Goal: Use online tool/utility: Utilize a website feature to perform a specific function

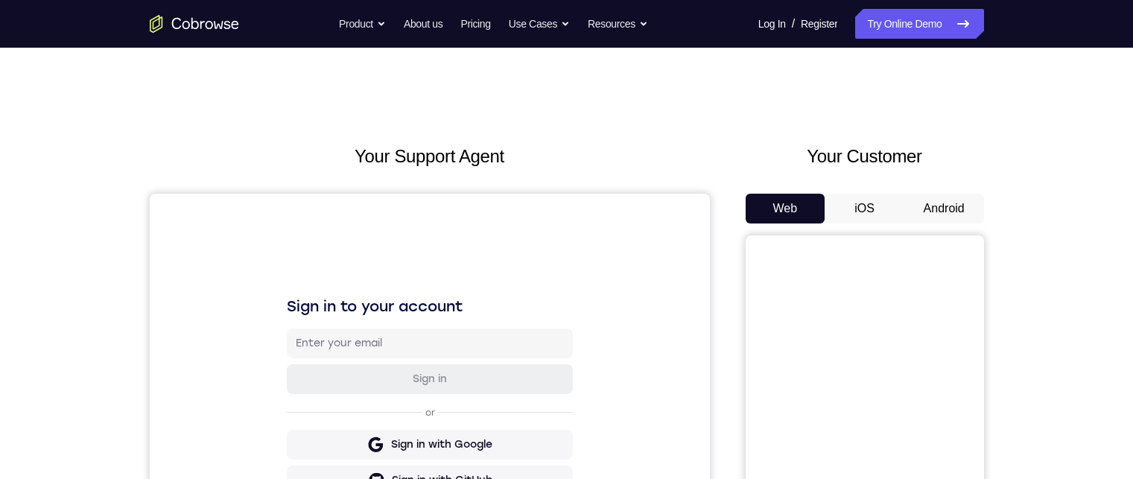
click at [934, 212] on button "Android" at bounding box center [944, 209] width 80 height 30
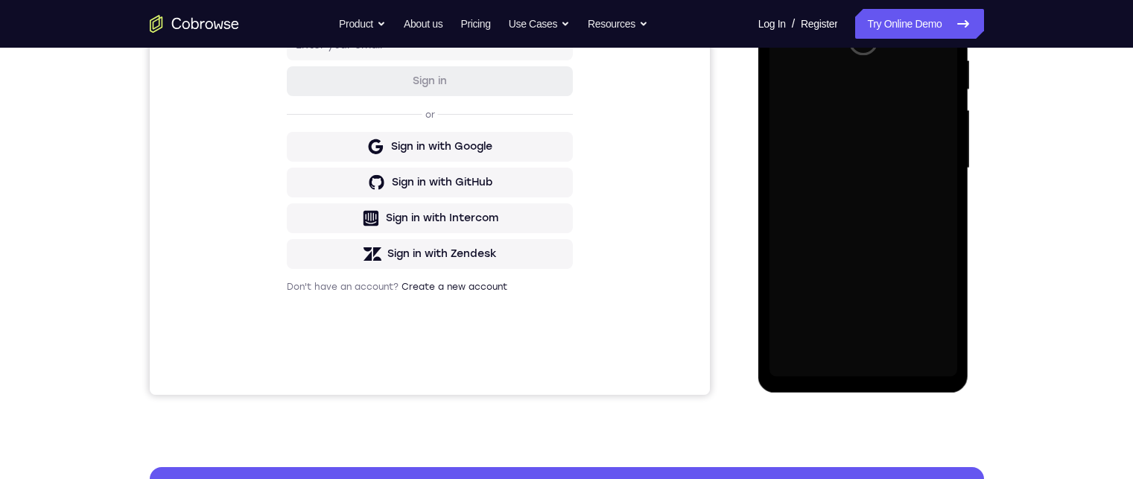
scroll to position [372, 0]
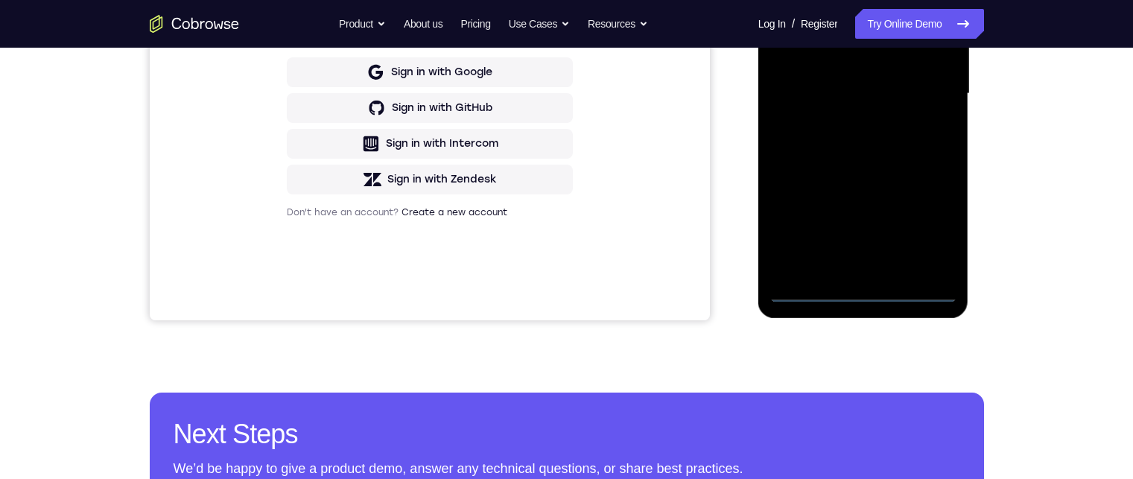
drag, startPoint x: 862, startPoint y: 289, endPoint x: 858, endPoint y: 232, distance: 57.5
click at [863, 289] on div at bounding box center [863, 93] width 188 height 417
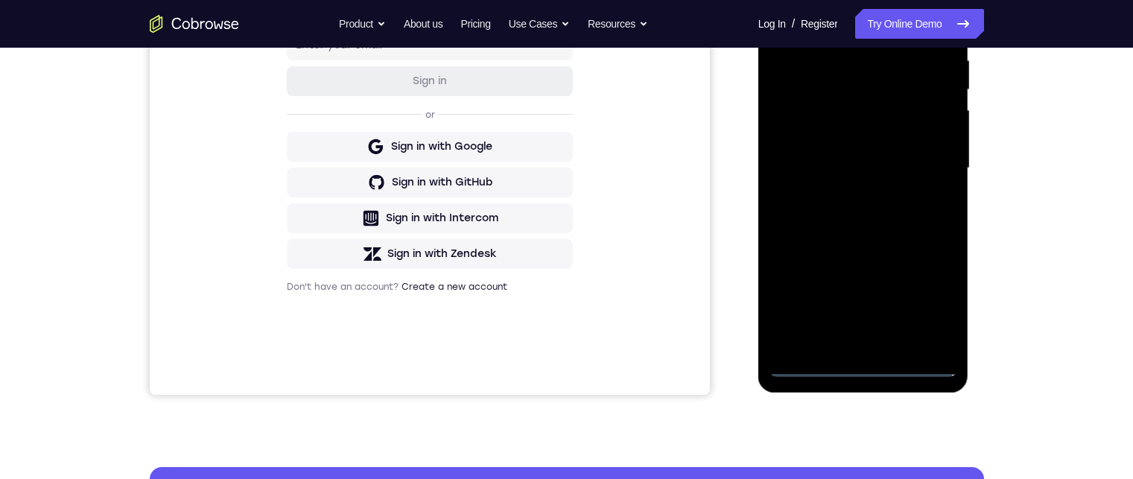
click at [860, 360] on div at bounding box center [863, 168] width 188 height 417
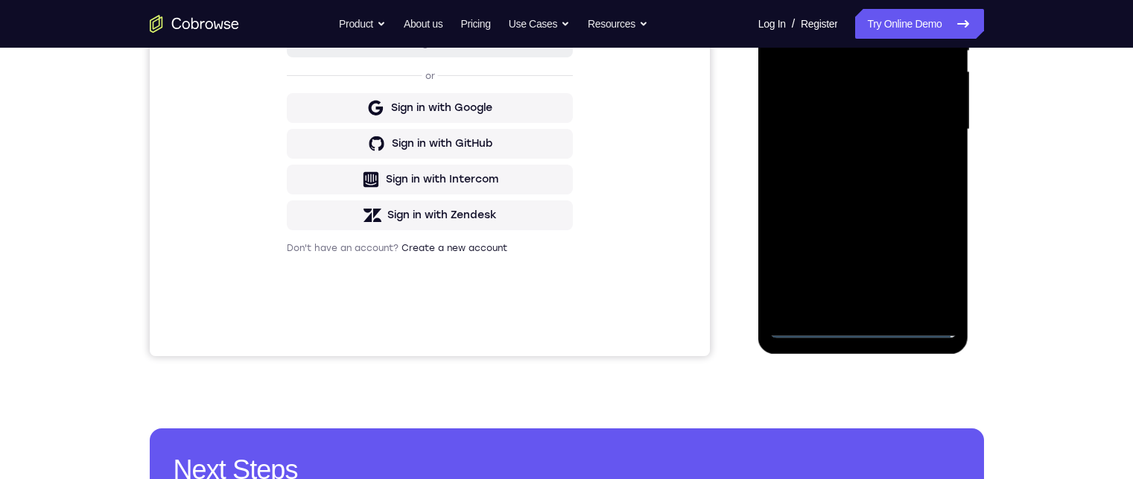
scroll to position [149, 0]
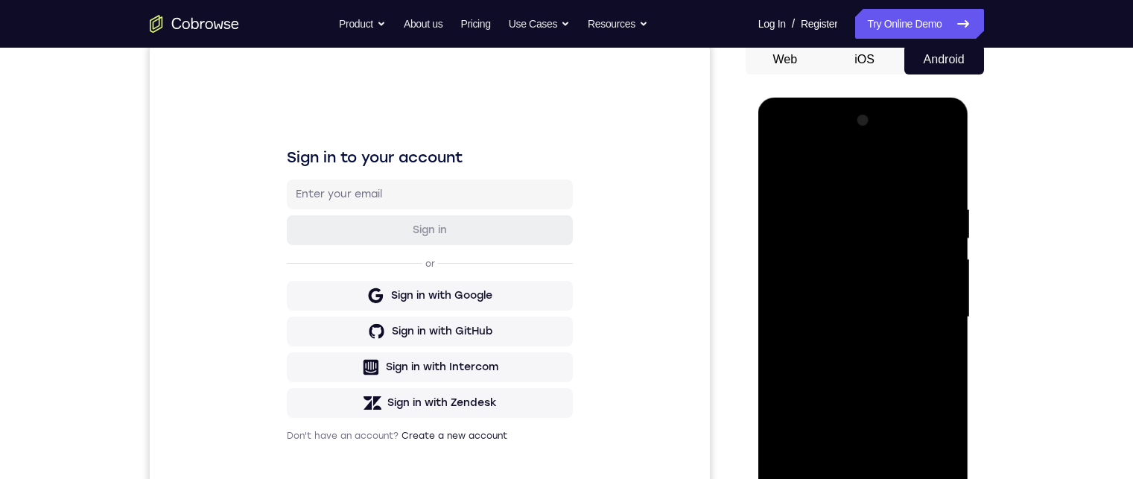
click at [924, 443] on div at bounding box center [863, 317] width 188 height 417
click at [780, 144] on div at bounding box center [863, 317] width 188 height 417
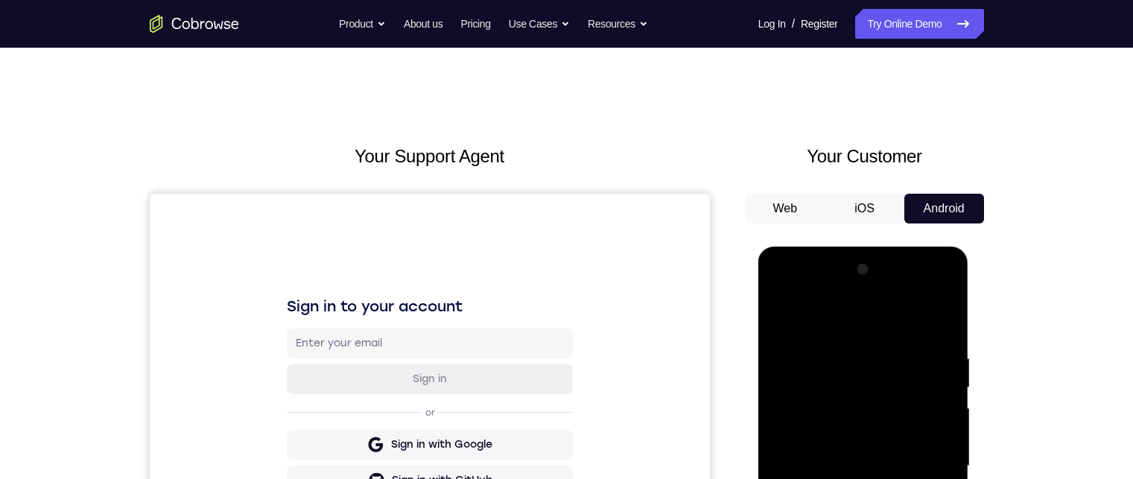
click at [928, 459] on div at bounding box center [863, 466] width 188 height 417
click at [843, 494] on div at bounding box center [863, 466] width 188 height 417
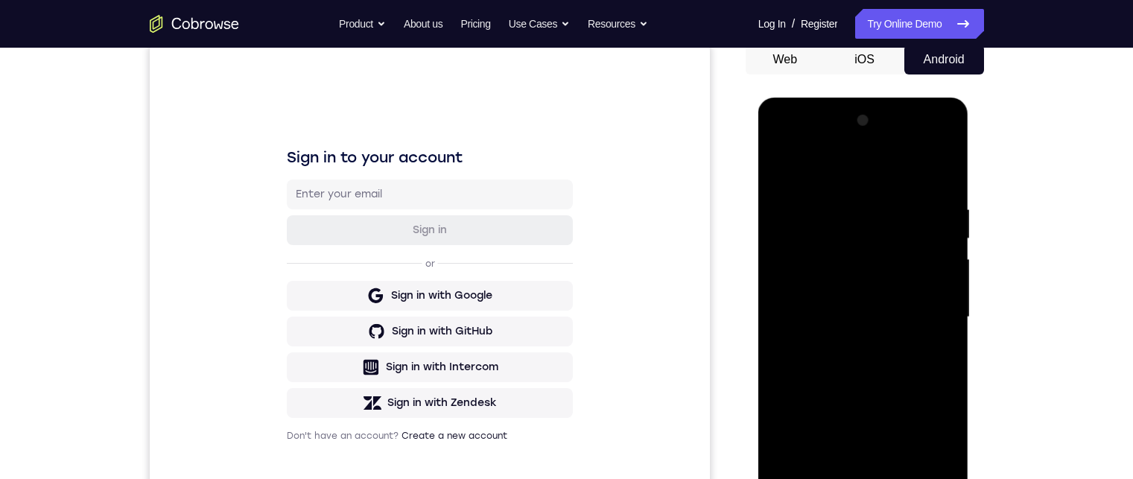
click at [860, 301] on div at bounding box center [863, 317] width 188 height 417
click at [861, 287] on div at bounding box center [863, 317] width 188 height 417
click at [866, 317] on div at bounding box center [863, 317] width 188 height 417
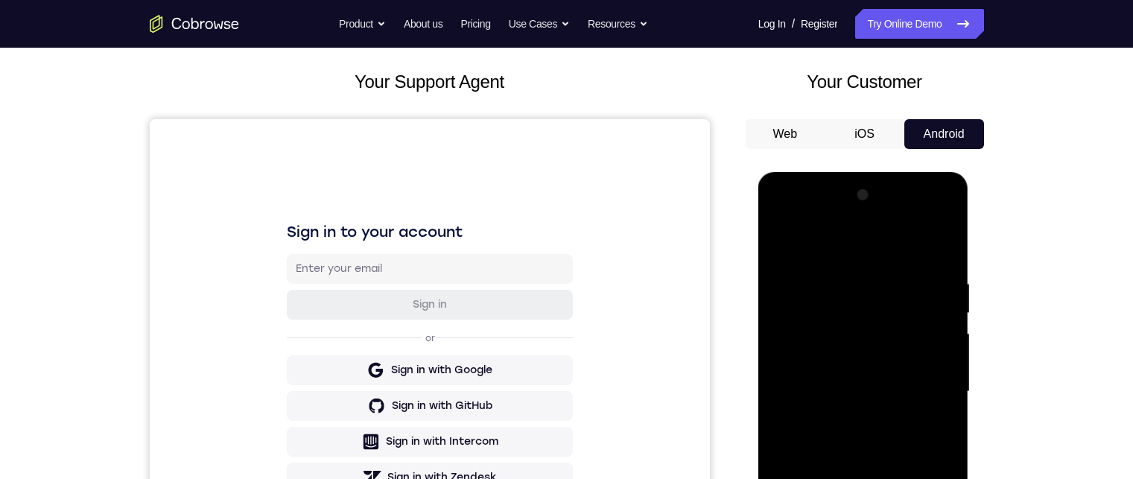
click at [874, 438] on div at bounding box center [863, 391] width 188 height 417
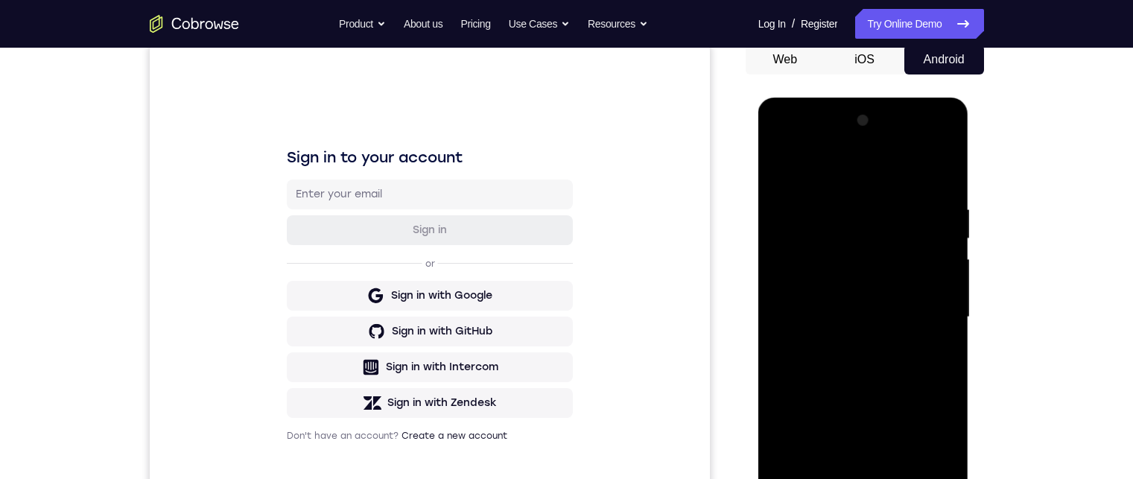
scroll to position [223, 0]
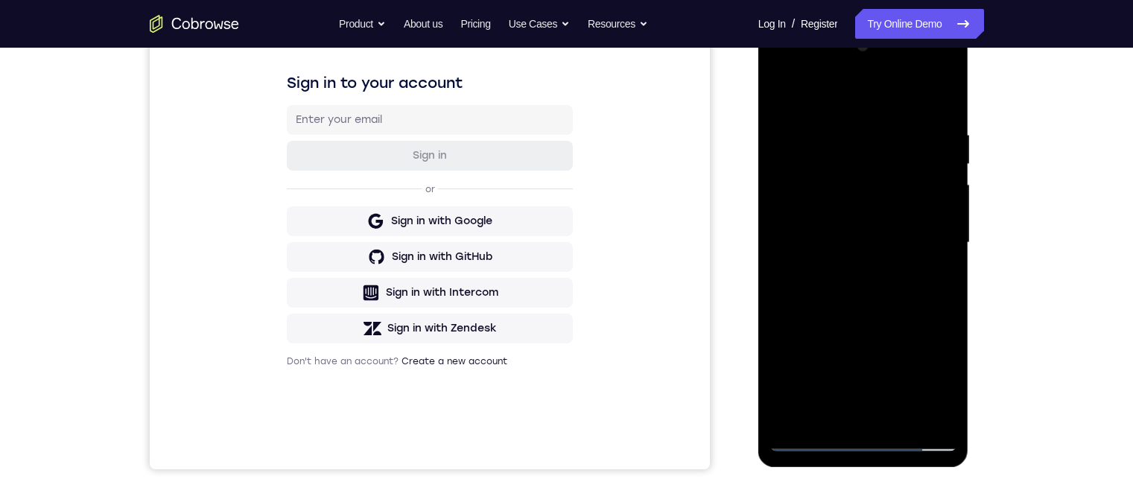
click at [861, 296] on div at bounding box center [863, 242] width 188 height 417
drag, startPoint x: 851, startPoint y: 305, endPoint x: 846, endPoint y: 149, distance: 155.7
click at [846, 149] on div at bounding box center [863, 242] width 188 height 417
click at [779, 274] on div at bounding box center [863, 242] width 188 height 417
drag, startPoint x: 874, startPoint y: 167, endPoint x: 857, endPoint y: 298, distance: 132.3
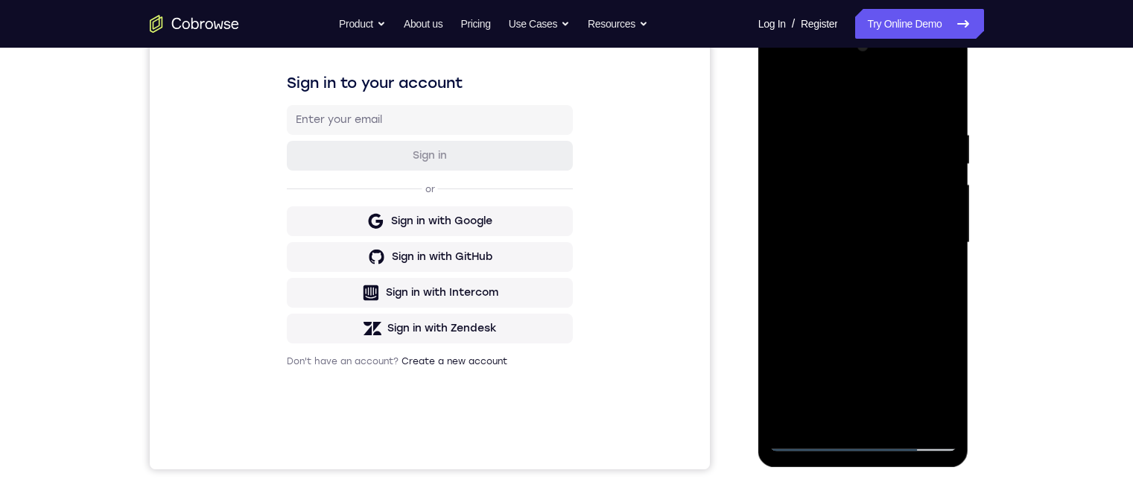
click at [857, 298] on div at bounding box center [863, 242] width 188 height 417
drag, startPoint x: 903, startPoint y: 209, endPoint x: 900, endPoint y: 238, distance: 29.2
click at [900, 238] on div at bounding box center [863, 242] width 188 height 417
drag, startPoint x: 865, startPoint y: 267, endPoint x: 861, endPoint y: 313, distance: 45.6
click at [861, 312] on div at bounding box center [863, 242] width 188 height 417
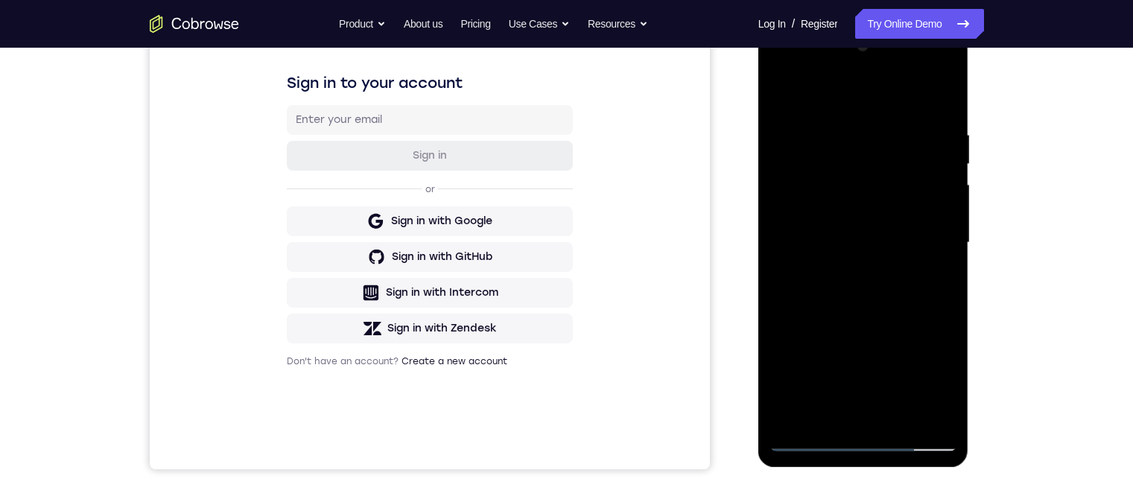
click at [890, 121] on div at bounding box center [863, 242] width 188 height 417
click at [888, 122] on div at bounding box center [863, 242] width 188 height 417
click at [927, 241] on div at bounding box center [863, 242] width 188 height 417
click at [930, 235] on div at bounding box center [863, 242] width 188 height 417
click at [784, 207] on div at bounding box center [863, 242] width 188 height 417
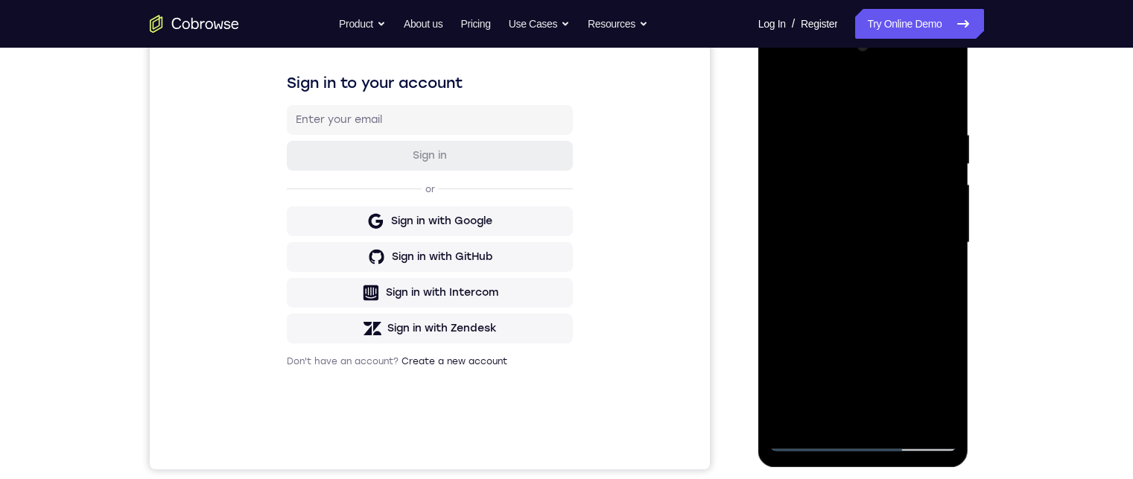
drag, startPoint x: 928, startPoint y: 146, endPoint x: 1721, endPoint y: 32, distance: 800.7
click at [928, 146] on div at bounding box center [863, 242] width 188 height 417
click at [933, 135] on div at bounding box center [863, 242] width 188 height 417
click at [906, 156] on div at bounding box center [863, 242] width 188 height 417
click at [920, 170] on div at bounding box center [863, 242] width 188 height 417
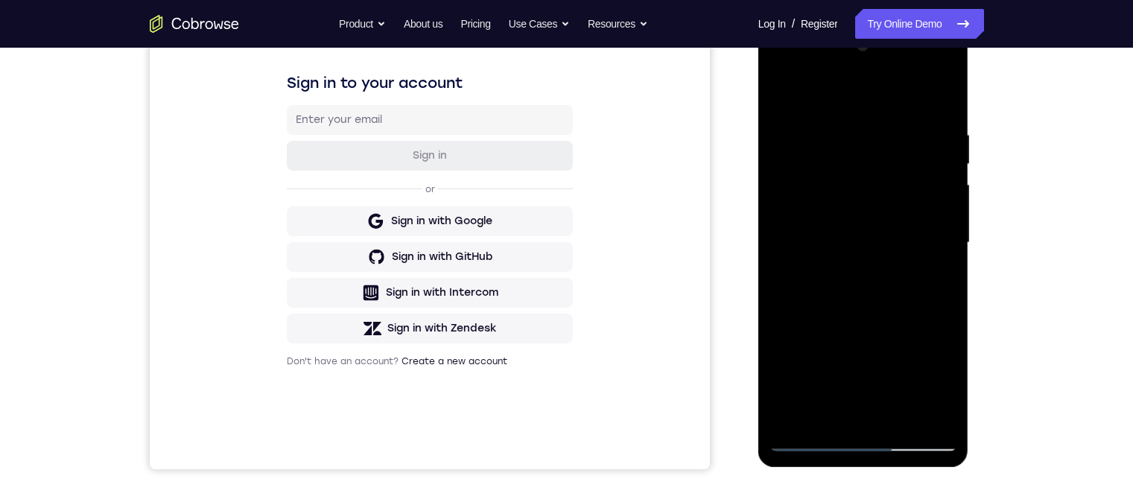
click at [939, 97] on div at bounding box center [863, 242] width 188 height 417
click at [947, 89] on div at bounding box center [863, 242] width 188 height 417
click at [781, 89] on div at bounding box center [863, 242] width 188 height 417
click at [900, 419] on div at bounding box center [863, 242] width 188 height 417
click at [880, 315] on div at bounding box center [863, 242] width 188 height 417
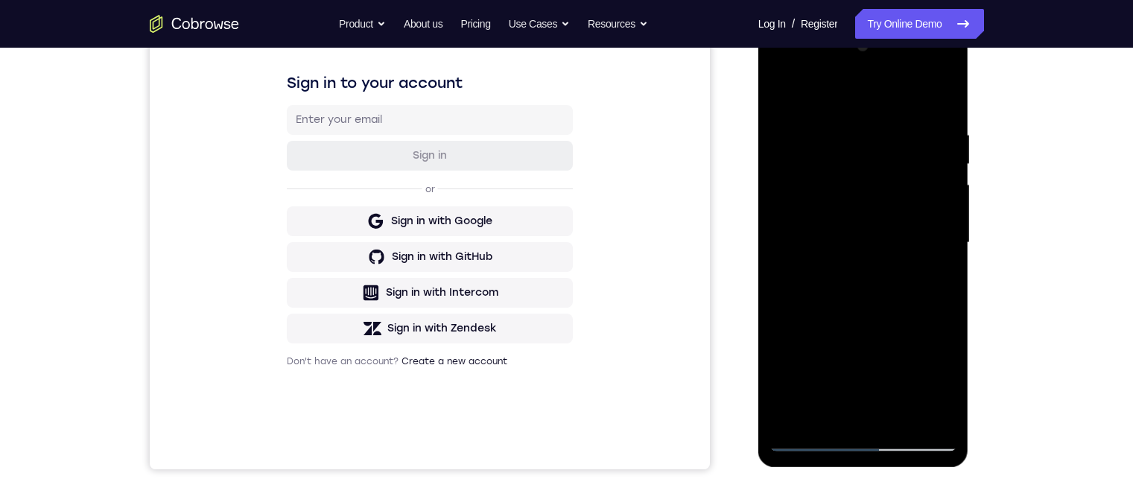
click at [891, 265] on div at bounding box center [863, 242] width 188 height 417
click at [861, 106] on div at bounding box center [863, 242] width 188 height 417
click at [873, 233] on div at bounding box center [863, 242] width 188 height 417
click at [880, 241] on div at bounding box center [863, 242] width 188 height 417
click at [898, 239] on div at bounding box center [863, 242] width 188 height 417
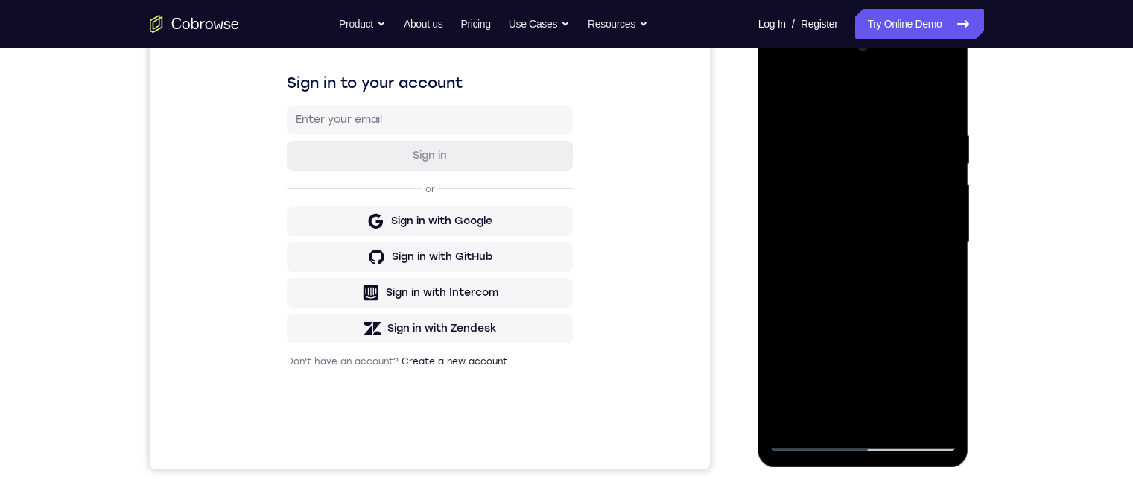
click at [808, 271] on div at bounding box center [863, 242] width 188 height 417
click at [885, 260] on div at bounding box center [863, 242] width 188 height 417
click at [929, 259] on div at bounding box center [863, 242] width 188 height 417
click at [944, 383] on div at bounding box center [863, 242] width 188 height 417
click at [930, 279] on div at bounding box center [863, 242] width 188 height 417
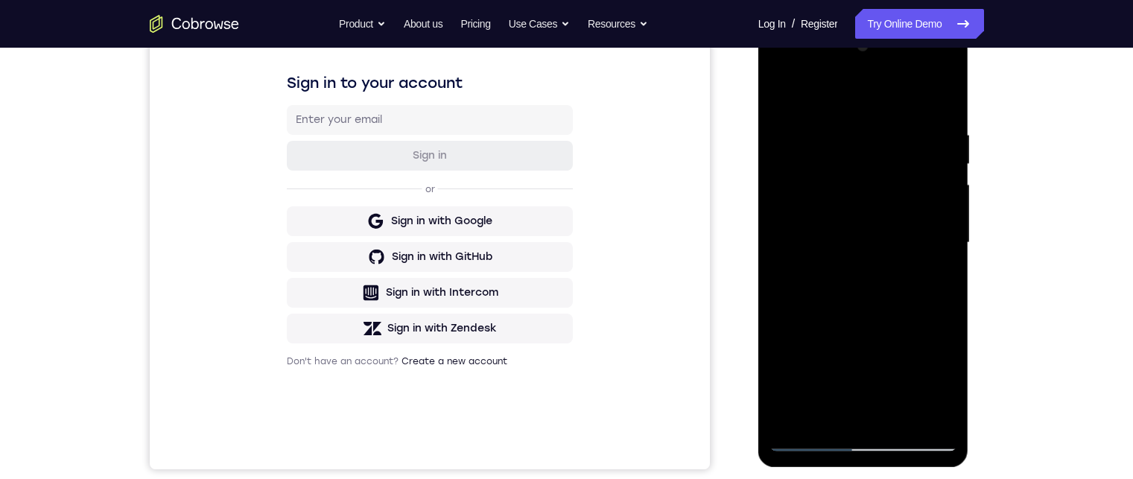
drag, startPoint x: 918, startPoint y: 203, endPoint x: 918, endPoint y: 218, distance: 14.9
click at [918, 218] on div at bounding box center [863, 242] width 188 height 417
drag, startPoint x: 910, startPoint y: 143, endPoint x: 909, endPoint y: 196, distance: 52.9
click at [909, 196] on div at bounding box center [863, 242] width 188 height 417
drag, startPoint x: 886, startPoint y: 206, endPoint x: 888, endPoint y: 185, distance: 21.0
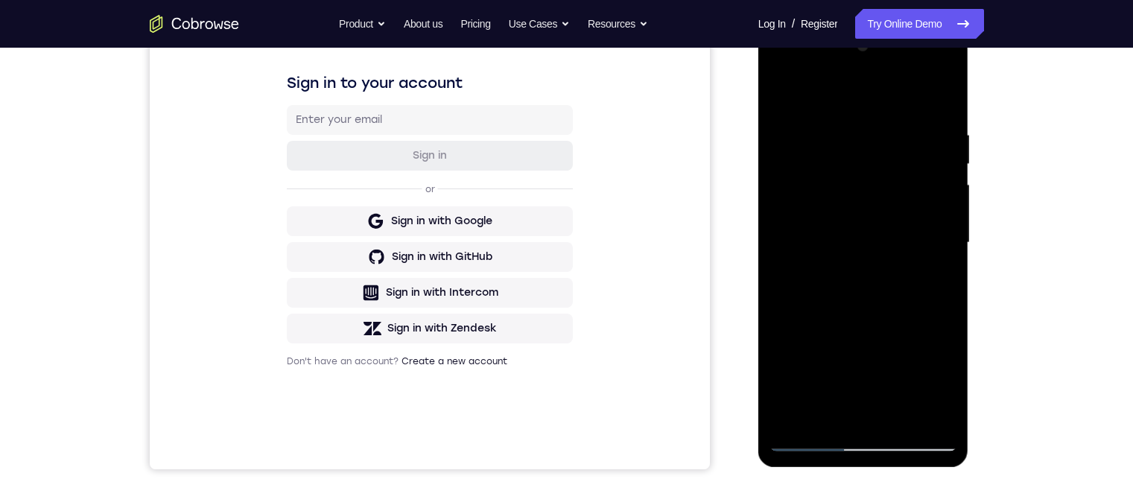
click at [888, 185] on div at bounding box center [863, 242] width 188 height 417
click at [895, 166] on div at bounding box center [863, 242] width 188 height 417
click at [930, 212] on div at bounding box center [863, 242] width 188 height 417
click at [941, 380] on div at bounding box center [863, 242] width 188 height 417
click at [936, 281] on div at bounding box center [863, 242] width 188 height 417
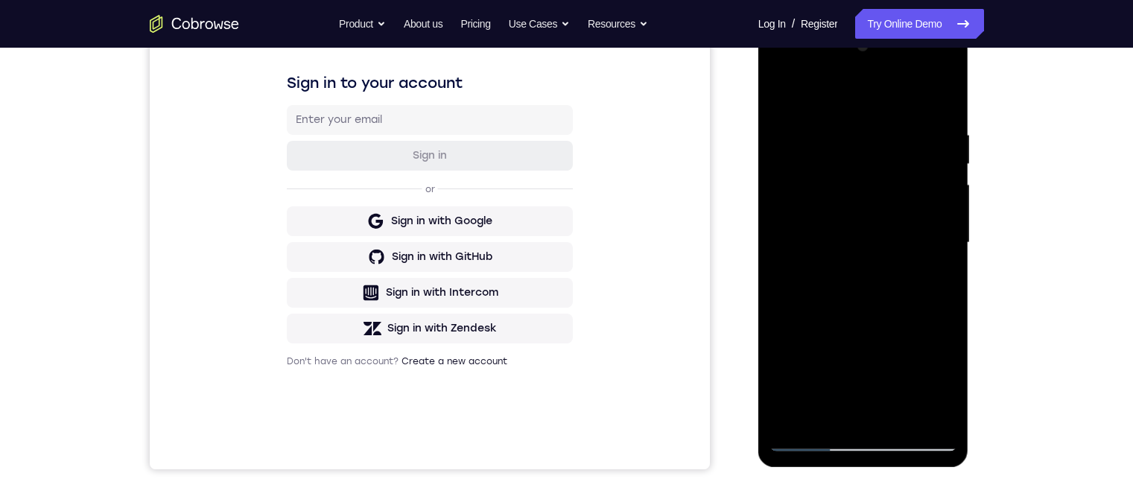
drag, startPoint x: 816, startPoint y: 174, endPoint x: 813, endPoint y: 243, distance: 69.3
click at [813, 243] on div at bounding box center [863, 242] width 188 height 417
click at [877, 152] on div at bounding box center [863, 242] width 188 height 417
click at [927, 194] on div at bounding box center [863, 242] width 188 height 417
click at [944, 384] on div at bounding box center [863, 242] width 188 height 417
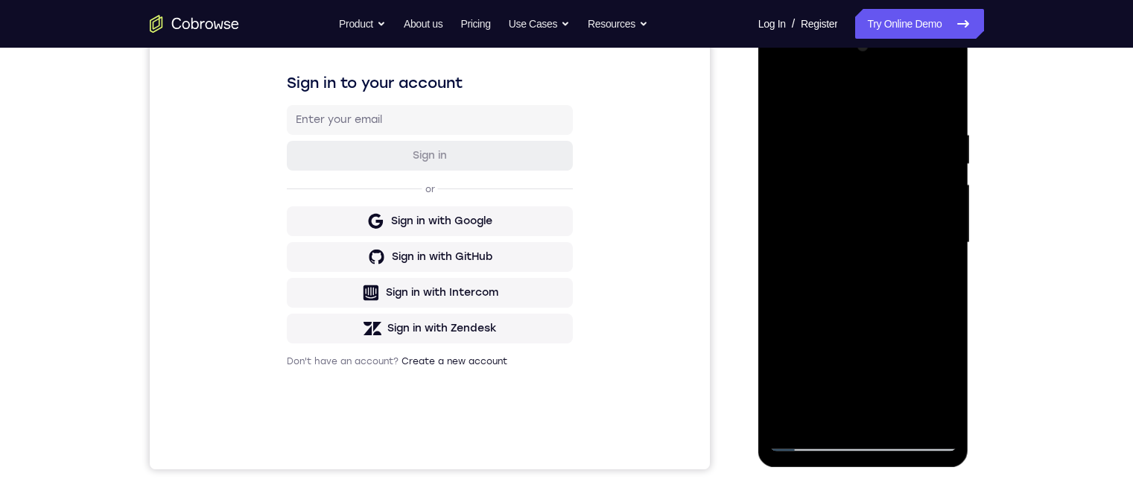
click at [824, 410] on div at bounding box center [863, 242] width 188 height 417
click at [900, 328] on div at bounding box center [863, 242] width 188 height 417
click at [782, 414] on div at bounding box center [863, 242] width 188 height 417
click at [795, 283] on div at bounding box center [863, 242] width 188 height 417
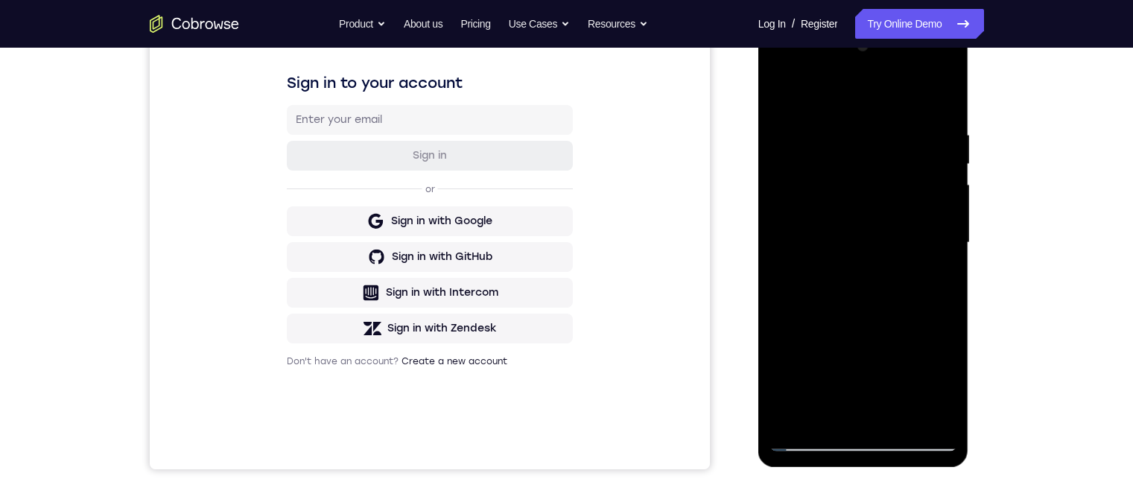
click at [936, 277] on div at bounding box center [863, 242] width 188 height 417
click at [777, 95] on div at bounding box center [863, 242] width 188 height 417
click at [796, 107] on div at bounding box center [863, 242] width 188 height 417
click at [785, 77] on div at bounding box center [863, 242] width 188 height 417
click at [784, 86] on div at bounding box center [863, 242] width 188 height 417
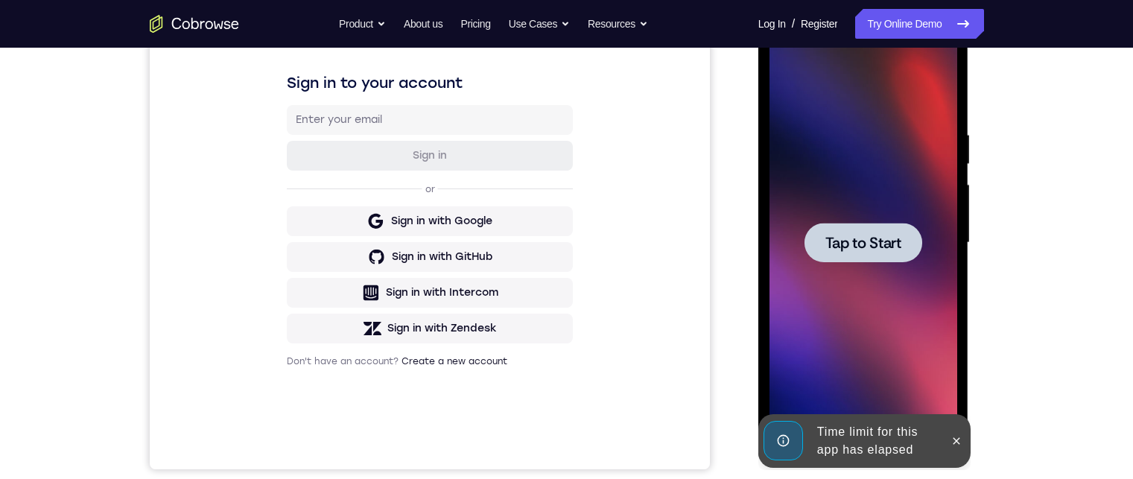
click at [894, 247] on span "Tap to Start" at bounding box center [863, 242] width 76 height 15
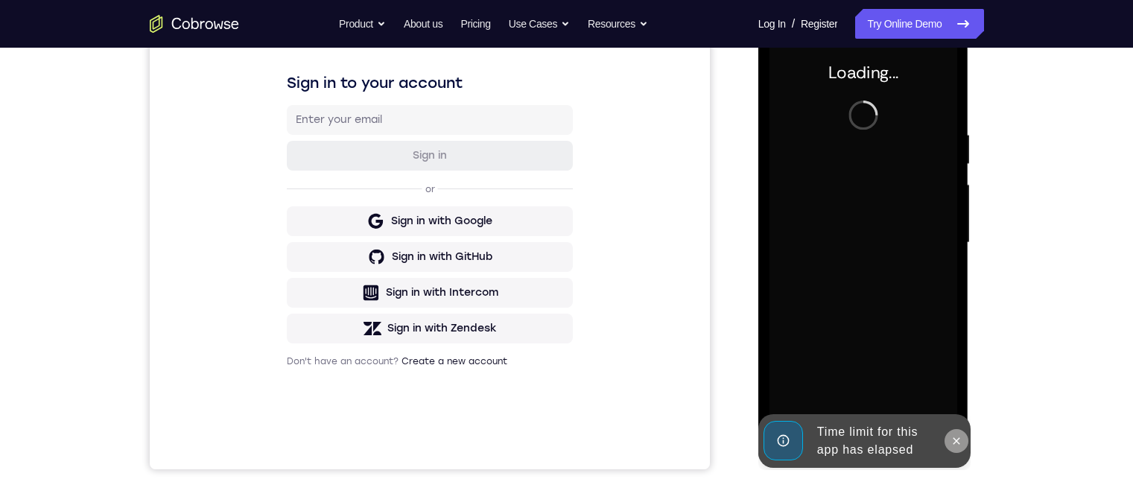
click at [956, 438] on icon at bounding box center [956, 441] width 12 height 12
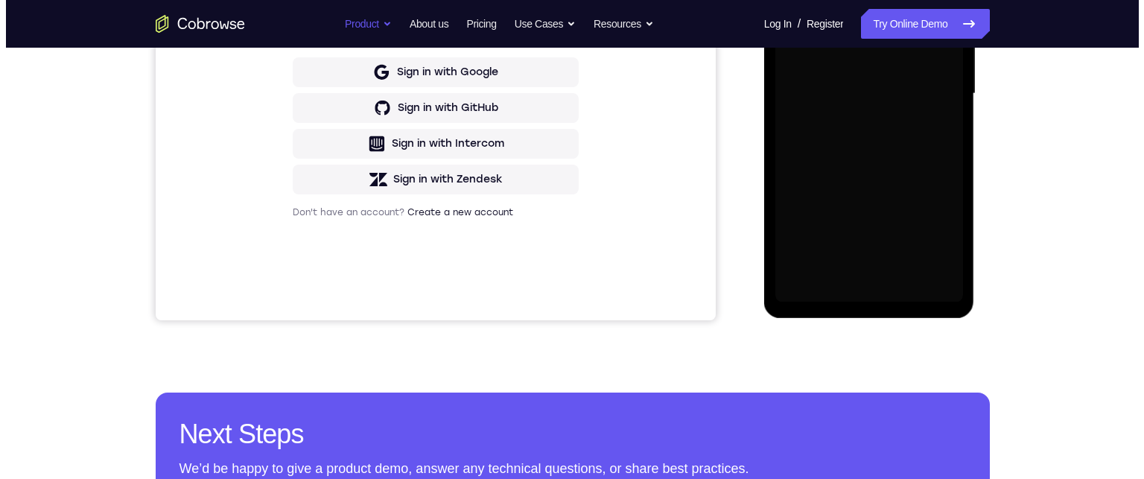
scroll to position [0, 0]
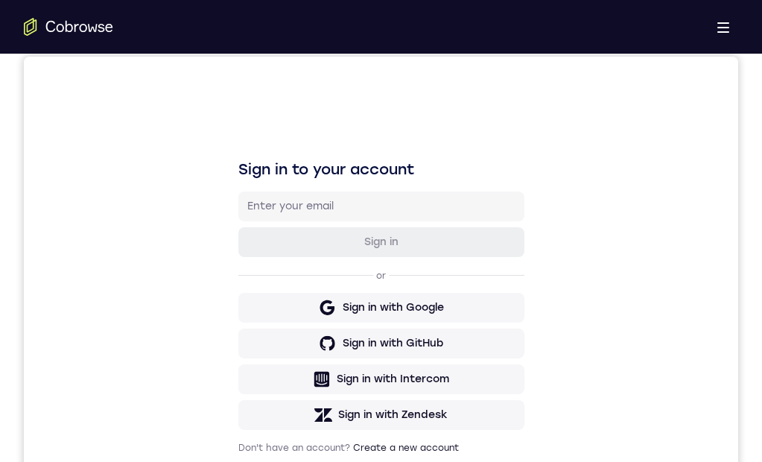
drag, startPoint x: 947, startPoint y: 884, endPoint x: 384, endPoint y: 895, distance: 564.0
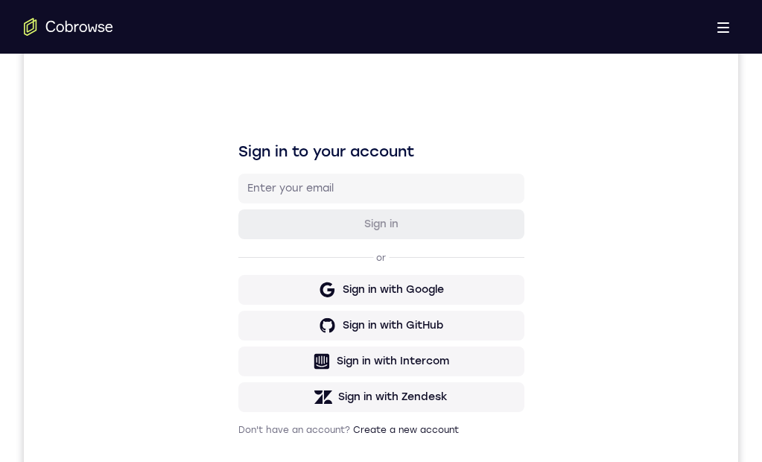
scroll to position [372, 0]
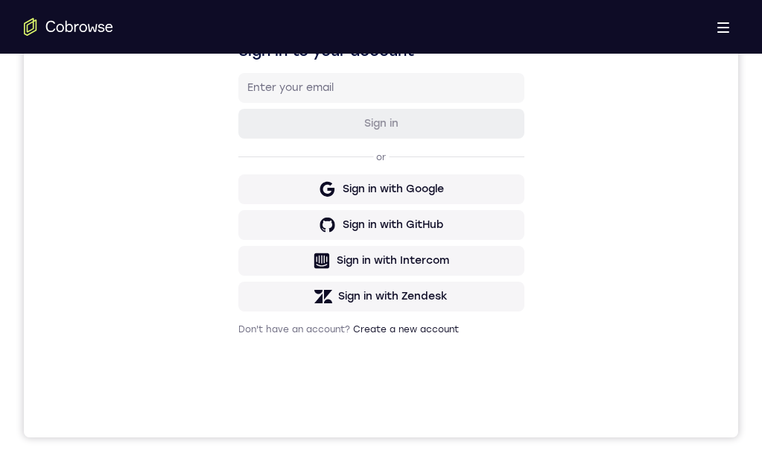
scroll to position [298, 0]
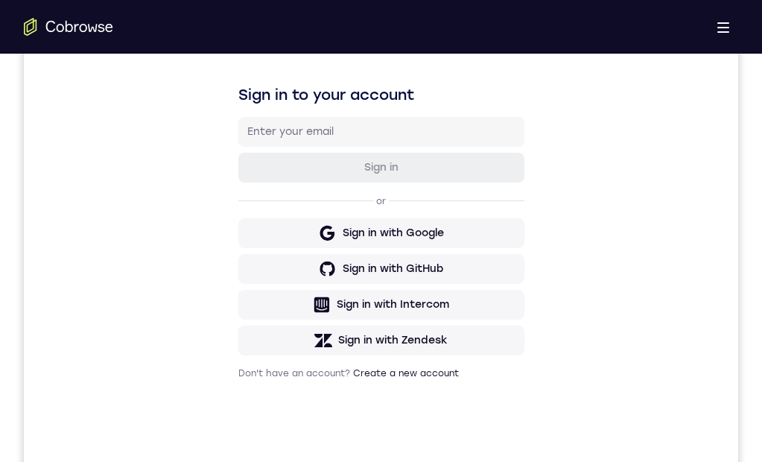
drag, startPoint x: 346, startPoint y: 694, endPoint x: 343, endPoint y: 645, distance: 49.2
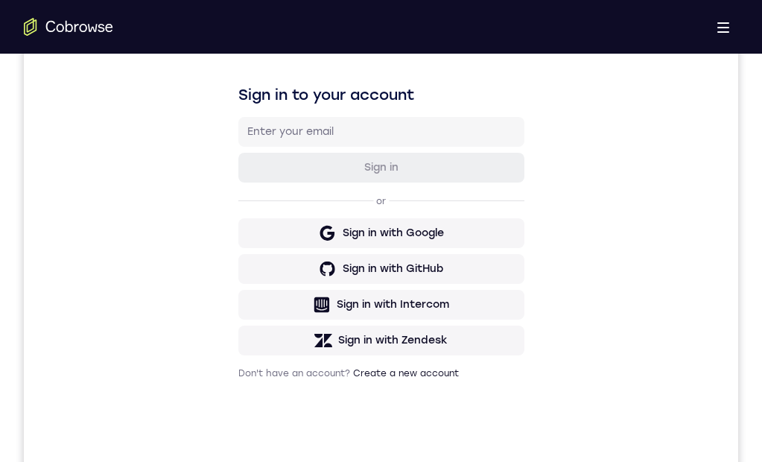
drag, startPoint x: 355, startPoint y: 919, endPoint x: 345, endPoint y: 853, distance: 67.0
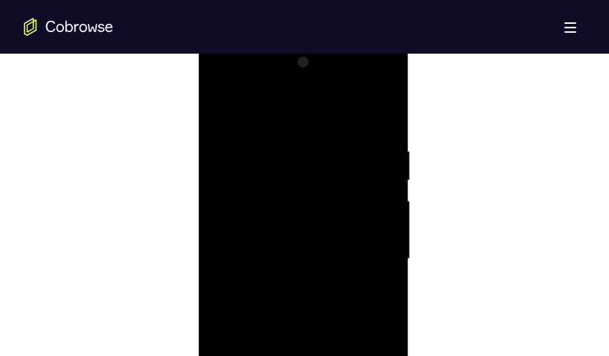
scroll to position [924, 0]
click at [223, 262] on div at bounding box center [303, 139] width 188 height 417
drag, startPoint x: 322, startPoint y: 235, endPoint x: 323, endPoint y: 165, distance: 70.0
click at [323, 165] on div at bounding box center [303, 139] width 188 height 417
drag, startPoint x: 349, startPoint y: 118, endPoint x: 354, endPoint y: 199, distance: 80.6
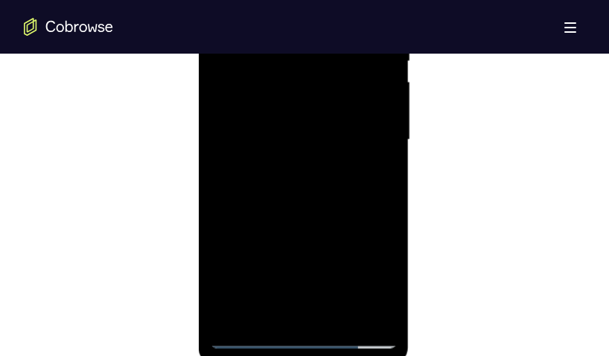
click at [354, 199] on div at bounding box center [303, 139] width 188 height 417
click at [386, 144] on div at bounding box center [303, 139] width 188 height 417
drag, startPoint x: 306, startPoint y: 159, endPoint x: 305, endPoint y: 185, distance: 25.3
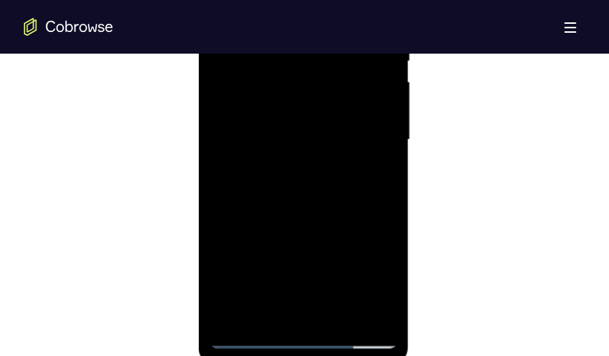
click at [305, 185] on div at bounding box center [303, 139] width 188 height 417
click at [384, 171] on div at bounding box center [303, 139] width 188 height 417
drag, startPoint x: 323, startPoint y: 174, endPoint x: 314, endPoint y: 89, distance: 85.3
click at [314, 89] on div at bounding box center [303, 139] width 188 height 417
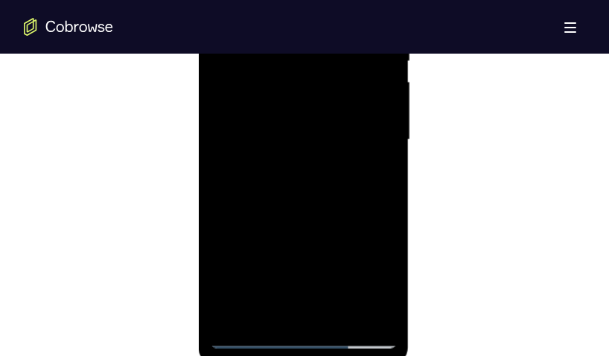
drag, startPoint x: 313, startPoint y: 215, endPoint x: 291, endPoint y: 86, distance: 131.4
click at [291, 86] on div at bounding box center [303, 139] width 188 height 417
drag, startPoint x: 293, startPoint y: 212, endPoint x: 286, endPoint y: 131, distance: 80.8
click at [286, 131] on div at bounding box center [303, 139] width 188 height 417
drag, startPoint x: 218, startPoint y: 191, endPoint x: 299, endPoint y: 227, distance: 88.3
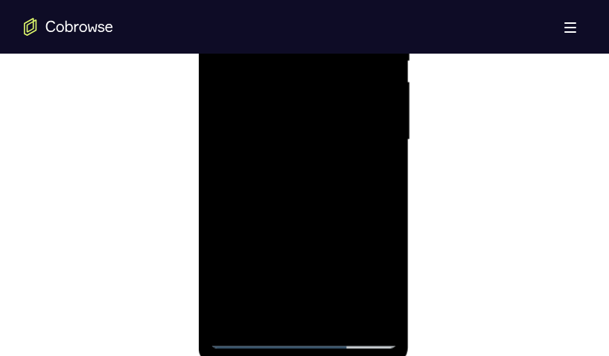
click at [218, 189] on div at bounding box center [303, 139] width 188 height 417
drag, startPoint x: 308, startPoint y: 237, endPoint x: 614, endPoint y: 188, distance: 310.7
click at [308, 237] on div at bounding box center [303, 139] width 188 height 417
click at [384, 106] on div at bounding box center [303, 139] width 188 height 417
drag, startPoint x: 358, startPoint y: 99, endPoint x: 358, endPoint y: 131, distance: 32.0
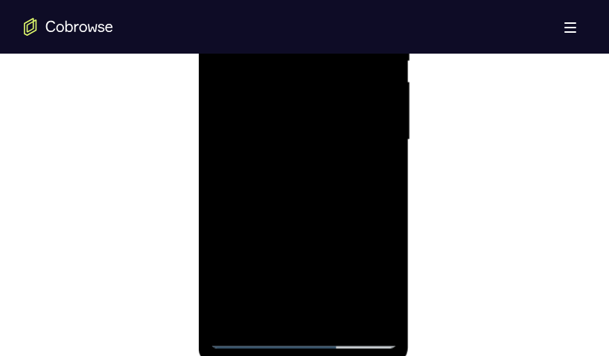
click at [358, 131] on div at bounding box center [303, 139] width 188 height 417
click at [219, 132] on div at bounding box center [303, 139] width 188 height 417
drag, startPoint x: 321, startPoint y: 185, endPoint x: 302, endPoint y: 78, distance: 109.0
click at [302, 78] on div at bounding box center [303, 139] width 188 height 417
drag, startPoint x: 326, startPoint y: 212, endPoint x: 316, endPoint y: 155, distance: 57.6
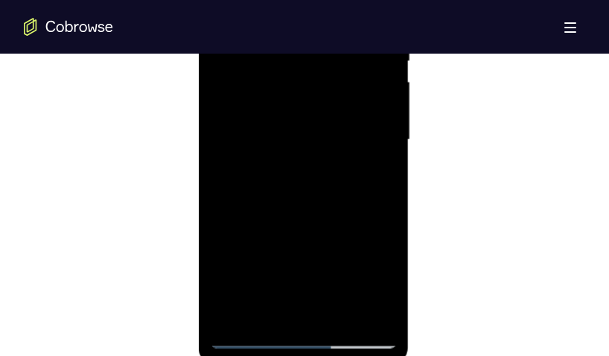
click at [316, 155] on div at bounding box center [303, 139] width 188 height 417
drag, startPoint x: 310, startPoint y: 247, endPoint x: 295, endPoint y: 75, distance: 172.0
click at [295, 75] on div at bounding box center [303, 139] width 188 height 417
drag, startPoint x: 346, startPoint y: 200, endPoint x: 334, endPoint y: 100, distance: 100.5
click at [334, 100] on div at bounding box center [303, 139] width 188 height 417
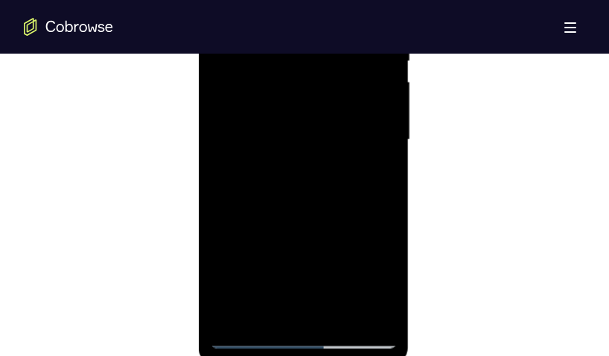
drag, startPoint x: 334, startPoint y: 205, endPoint x: 314, endPoint y: 82, distance: 124.4
click at [314, 82] on div at bounding box center [303, 139] width 188 height 417
drag, startPoint x: 321, startPoint y: 171, endPoint x: 285, endPoint y: 174, distance: 36.6
click at [310, 86] on div at bounding box center [303, 139] width 188 height 417
click at [222, 258] on div at bounding box center [303, 139] width 188 height 417
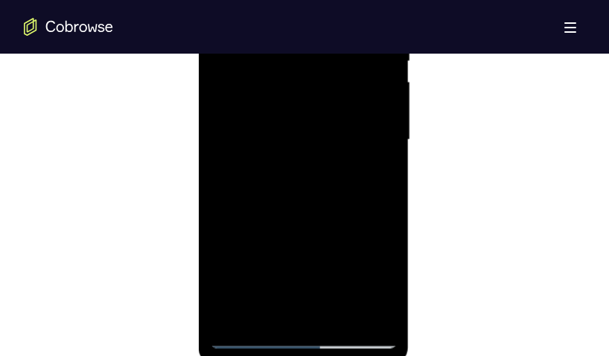
drag, startPoint x: 320, startPoint y: 232, endPoint x: 307, endPoint y: 109, distance: 123.6
click at [308, 107] on div at bounding box center [303, 139] width 188 height 417
drag, startPoint x: 314, startPoint y: 263, endPoint x: 309, endPoint y: 196, distance: 67.2
click at [309, 196] on div at bounding box center [303, 139] width 188 height 417
drag, startPoint x: 324, startPoint y: 249, endPoint x: 320, endPoint y: 162, distance: 87.3
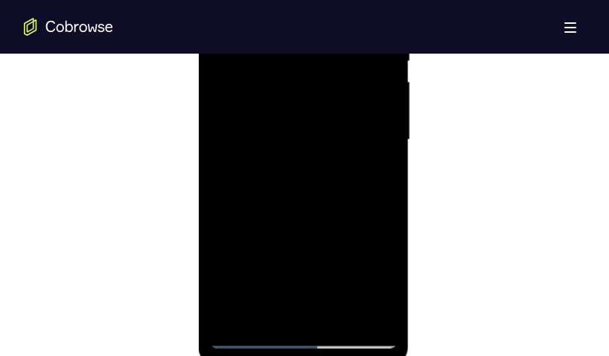
click at [320, 162] on div at bounding box center [303, 139] width 188 height 417
drag, startPoint x: 319, startPoint y: 249, endPoint x: 307, endPoint y: 159, distance: 90.9
click at [307, 159] on div at bounding box center [303, 139] width 188 height 417
click at [390, 131] on div at bounding box center [303, 139] width 188 height 417
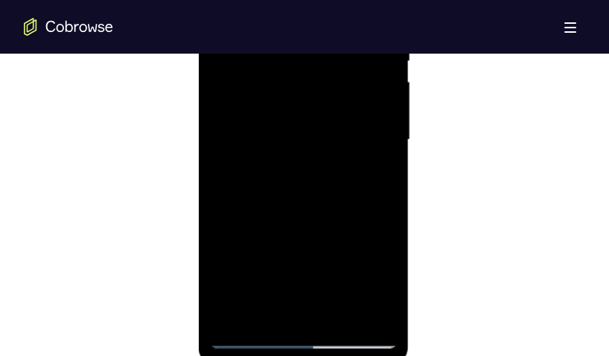
drag, startPoint x: 344, startPoint y: 212, endPoint x: 334, endPoint y: 69, distance: 142.6
click at [334, 69] on div at bounding box center [303, 139] width 188 height 417
click at [226, 112] on div at bounding box center [303, 139] width 188 height 417
drag, startPoint x: 325, startPoint y: 247, endPoint x: 305, endPoint y: 107, distance: 142.3
click at [305, 107] on div at bounding box center [303, 139] width 188 height 417
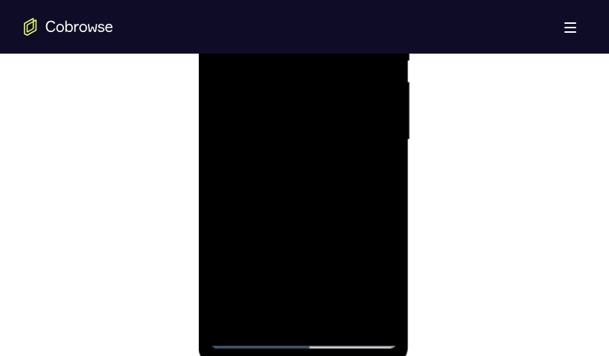
drag, startPoint x: 320, startPoint y: 252, endPoint x: 305, endPoint y: 95, distance: 157.9
click at [305, 95] on div at bounding box center [303, 139] width 188 height 417
drag, startPoint x: 314, startPoint y: 204, endPoint x: 308, endPoint y: 102, distance: 102.3
click at [308, 102] on div at bounding box center [303, 139] width 188 height 417
drag, startPoint x: 314, startPoint y: 232, endPoint x: 307, endPoint y: 119, distance: 112.7
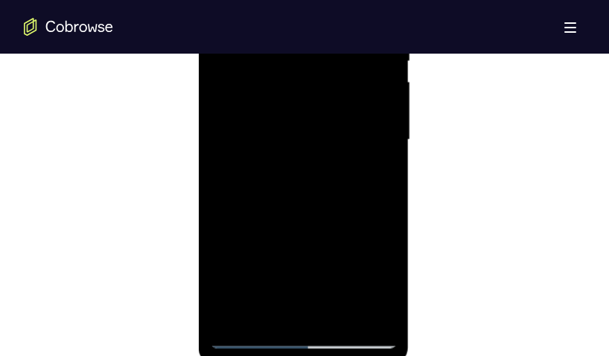
click at [307, 119] on div at bounding box center [303, 139] width 188 height 417
drag, startPoint x: 322, startPoint y: 210, endPoint x: 323, endPoint y: 220, distance: 10.5
click at [323, 220] on div at bounding box center [303, 139] width 188 height 417
click at [387, 142] on div at bounding box center [303, 139] width 188 height 417
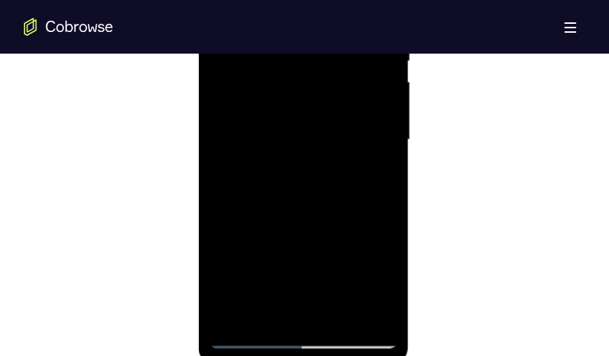
click at [219, 143] on div at bounding box center [303, 139] width 188 height 417
drag, startPoint x: 325, startPoint y: 136, endPoint x: 331, endPoint y: 157, distance: 21.5
click at [331, 157] on div at bounding box center [303, 139] width 188 height 417
click at [386, 180] on div at bounding box center [303, 139] width 188 height 417
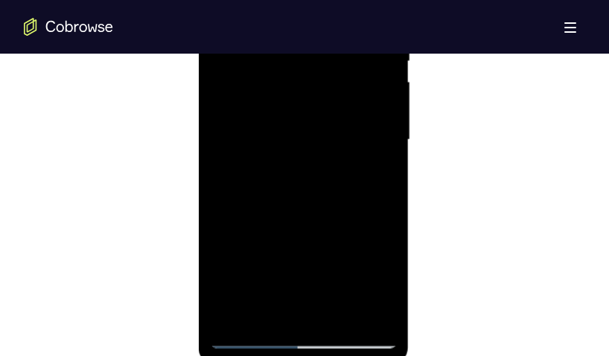
click at [386, 180] on div at bounding box center [303, 139] width 188 height 417
drag, startPoint x: 361, startPoint y: 264, endPoint x: 340, endPoint y: 55, distance: 210.3
click at [340, 55] on div at bounding box center [303, 139] width 188 height 417
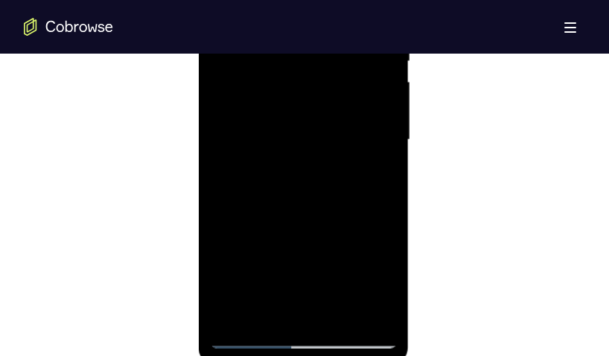
drag, startPoint x: 317, startPoint y: 254, endPoint x: 296, endPoint y: 139, distance: 117.3
click at [296, 139] on div at bounding box center [303, 139] width 188 height 417
drag, startPoint x: 294, startPoint y: 210, endPoint x: 287, endPoint y: 156, distance: 54.9
click at [287, 156] on div at bounding box center [303, 139] width 188 height 417
click at [217, 266] on div at bounding box center [303, 139] width 188 height 417
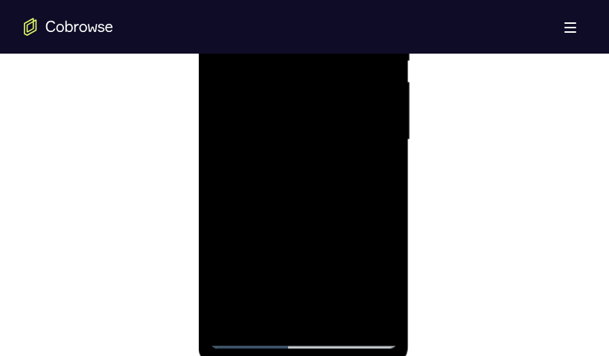
drag, startPoint x: 289, startPoint y: 169, endPoint x: 289, endPoint y: 221, distance: 52.1
click at [289, 221] on div at bounding box center [303, 139] width 188 height 417
drag, startPoint x: 343, startPoint y: 262, endPoint x: 314, endPoint y: 71, distance: 193.6
click at [314, 71] on div at bounding box center [303, 139] width 188 height 417
drag, startPoint x: 337, startPoint y: 243, endPoint x: 316, endPoint y: 72, distance: 172.7
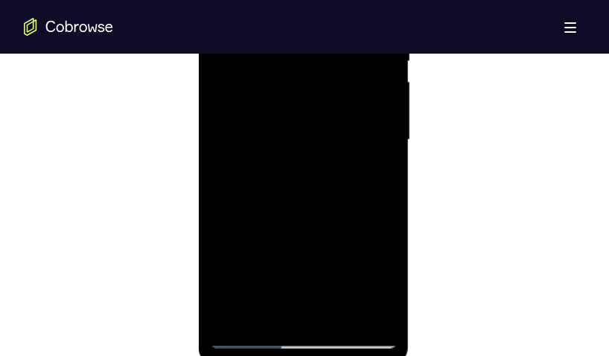
click at [316, 72] on div at bounding box center [303, 139] width 188 height 417
drag, startPoint x: 327, startPoint y: 230, endPoint x: 320, endPoint y: 127, distance: 103.8
click at [320, 127] on div at bounding box center [303, 139] width 188 height 417
click at [337, 262] on div at bounding box center [303, 139] width 188 height 417
click at [223, 227] on div at bounding box center [303, 139] width 188 height 417
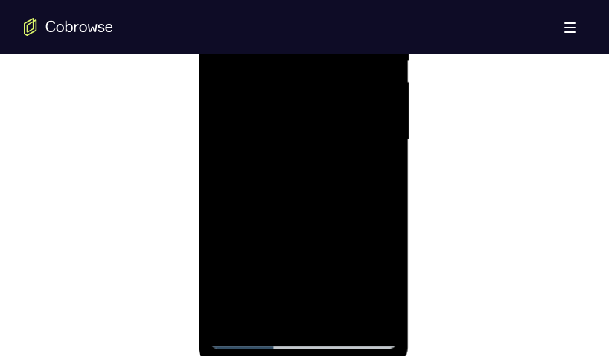
drag, startPoint x: 331, startPoint y: 211, endPoint x: 363, endPoint y: 276, distance: 73.0
click at [363, 276] on div at bounding box center [303, 139] width 188 height 417
click at [340, 315] on div at bounding box center [303, 139] width 188 height 417
click at [295, 217] on div at bounding box center [303, 139] width 188 height 417
click at [299, 5] on div at bounding box center [303, 139] width 188 height 417
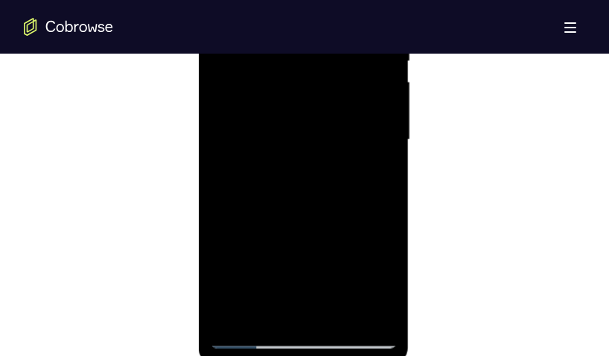
scroll to position [864, 0]
click at [226, 50] on div at bounding box center [303, 199] width 188 height 417
drag, startPoint x: 296, startPoint y: 210, endPoint x: 290, endPoint y: 92, distance: 117.8
click at [290, 92] on div at bounding box center [303, 139] width 188 height 417
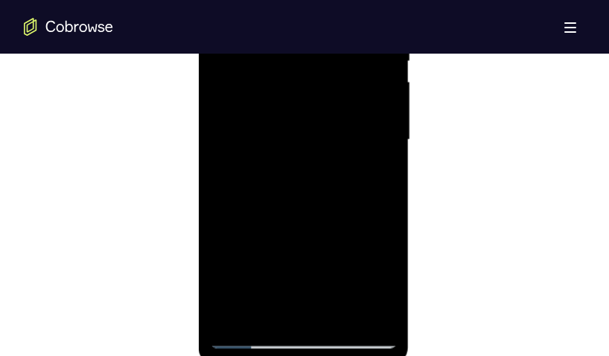
drag, startPoint x: 312, startPoint y: 250, endPoint x: 293, endPoint y: 106, distance: 145.7
click at [293, 106] on div at bounding box center [303, 139] width 188 height 417
drag, startPoint x: 310, startPoint y: 233, endPoint x: 296, endPoint y: 121, distance: 113.4
click at [296, 121] on div at bounding box center [303, 139] width 188 height 417
click at [223, 241] on div at bounding box center [303, 139] width 188 height 417
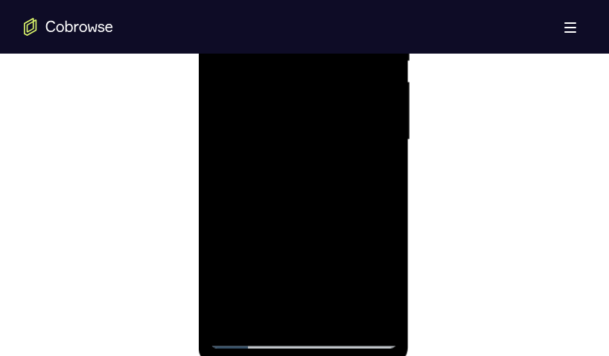
drag, startPoint x: 298, startPoint y: 255, endPoint x: 282, endPoint y: 90, distance: 165.4
click at [282, 90] on div at bounding box center [303, 139] width 188 height 417
drag, startPoint x: 288, startPoint y: 237, endPoint x: 272, endPoint y: 121, distance: 116.6
click at [272, 121] on div at bounding box center [303, 139] width 188 height 417
drag, startPoint x: 299, startPoint y: 247, endPoint x: 285, endPoint y: 121, distance: 127.5
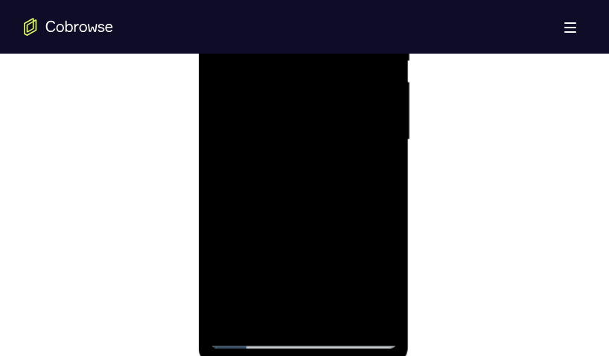
click at [285, 121] on div at bounding box center [303, 139] width 188 height 417
drag, startPoint x: 293, startPoint y: 254, endPoint x: 284, endPoint y: 119, distance: 135.1
click at [284, 119] on div at bounding box center [303, 139] width 188 height 417
drag, startPoint x: 304, startPoint y: 211, endPoint x: 299, endPoint y: 114, distance: 96.9
click at [299, 114] on div at bounding box center [303, 139] width 188 height 417
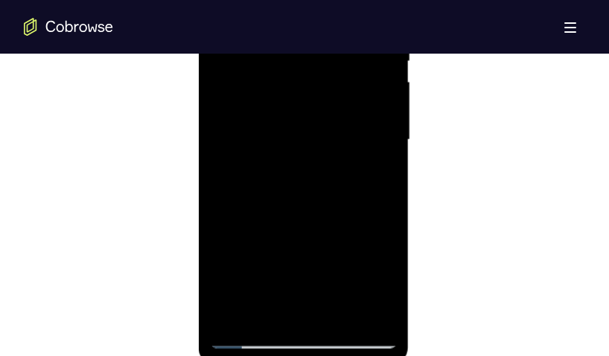
click at [220, 253] on div at bounding box center [303, 139] width 188 height 417
drag, startPoint x: 292, startPoint y: 215, endPoint x: 292, endPoint y: 120, distance: 94.6
click at [292, 120] on div at bounding box center [303, 139] width 188 height 417
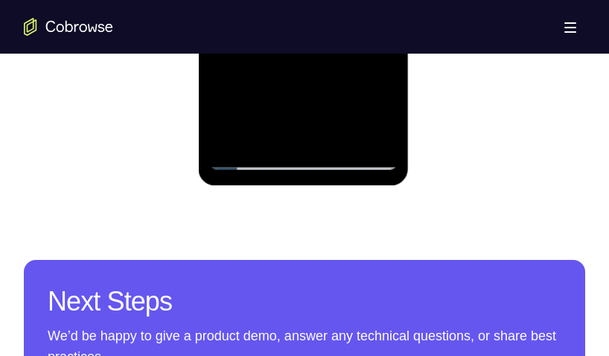
drag, startPoint x: 283, startPoint y: 69, endPoint x: 283, endPoint y: -12, distance: 81.2
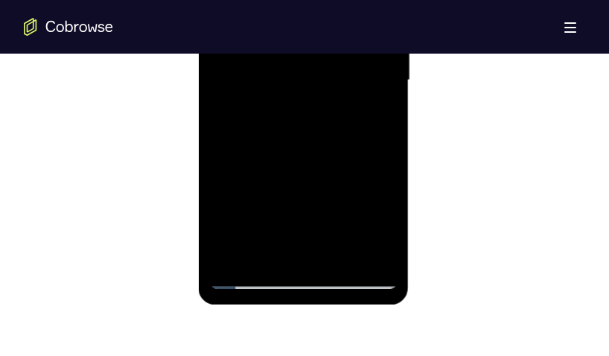
drag, startPoint x: 325, startPoint y: 208, endPoint x: 325, endPoint y: 175, distance: 32.8
click at [325, 175] on div at bounding box center [303, 80] width 188 height 417
drag, startPoint x: 325, startPoint y: 213, endPoint x: 313, endPoint y: 77, distance: 136.9
click at [313, 77] on div at bounding box center [303, 80] width 188 height 417
drag, startPoint x: 331, startPoint y: 192, endPoint x: 334, endPoint y: 56, distance: 136.3
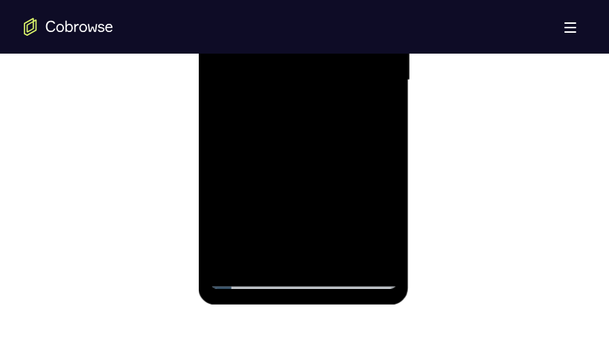
click at [334, 56] on div at bounding box center [303, 80] width 188 height 417
drag, startPoint x: 334, startPoint y: 179, endPoint x: 320, endPoint y: 89, distance: 91.3
click at [320, 89] on div at bounding box center [303, 80] width 188 height 417
drag, startPoint x: 324, startPoint y: 177, endPoint x: 324, endPoint y: 112, distance: 64.8
click at [324, 112] on div at bounding box center [303, 80] width 188 height 417
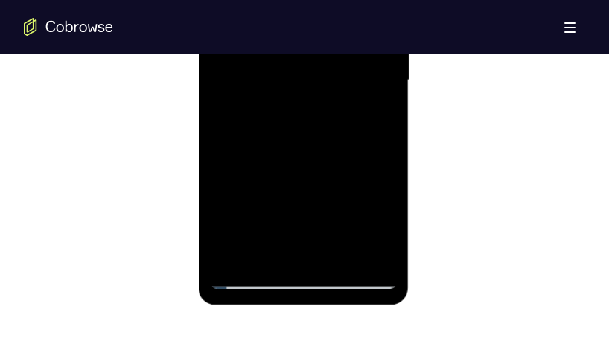
drag, startPoint x: 364, startPoint y: 159, endPoint x: 362, endPoint y: 121, distance: 37.3
click at [362, 121] on div at bounding box center [303, 80] width 188 height 417
click at [386, 117] on div at bounding box center [303, 80] width 188 height 417
drag, startPoint x: 343, startPoint y: 106, endPoint x: 343, endPoint y: 142, distance: 35.8
click at [343, 142] on div at bounding box center [303, 80] width 188 height 417
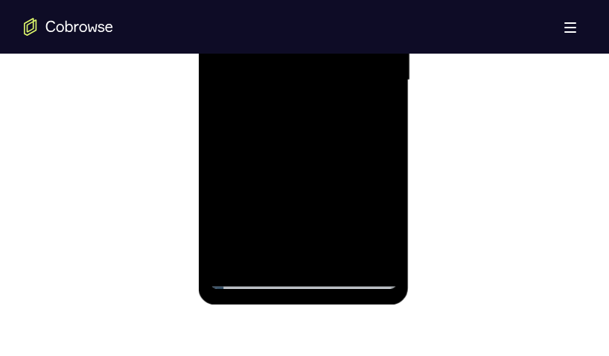
click at [387, 150] on div at bounding box center [303, 80] width 188 height 417
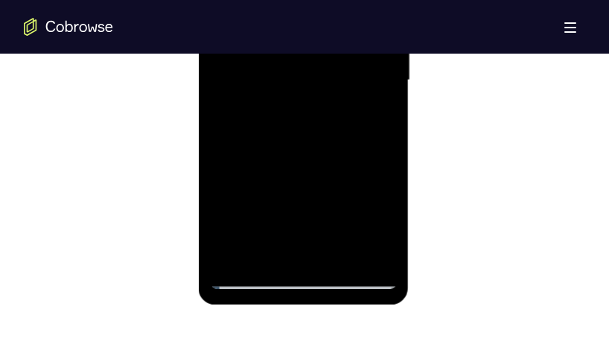
click at [387, 150] on div at bounding box center [303, 80] width 188 height 417
click at [388, 148] on div at bounding box center [303, 80] width 188 height 417
click at [384, 147] on div at bounding box center [303, 80] width 188 height 417
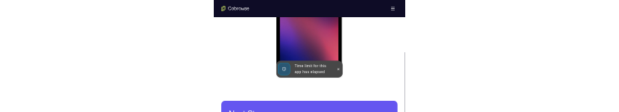
scroll to position [0, 0]
